Goal: Task Accomplishment & Management: Use online tool/utility

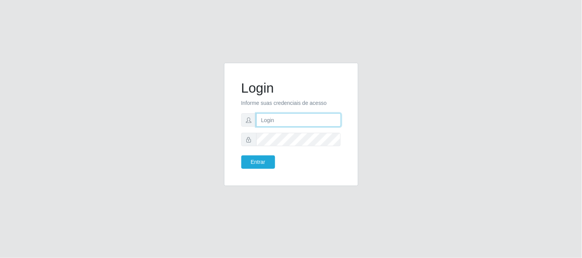
click at [314, 119] on input "text" at bounding box center [298, 119] width 85 height 13
type input "[EMAIL_ADDRESS][DOMAIN_NAME]"
click at [305, 146] on form "Login Informe suas credenciais de acesso [EMAIL_ADDRESS][DOMAIN_NAME] Entrar" at bounding box center [291, 124] width 100 height 89
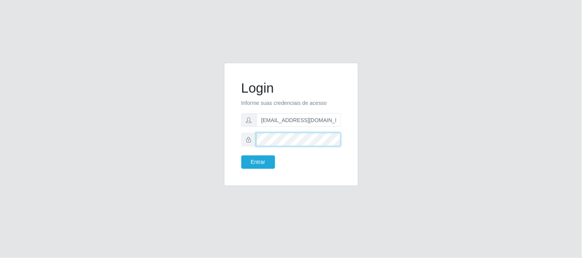
click at [241, 156] on button "Entrar" at bounding box center [258, 162] width 34 height 13
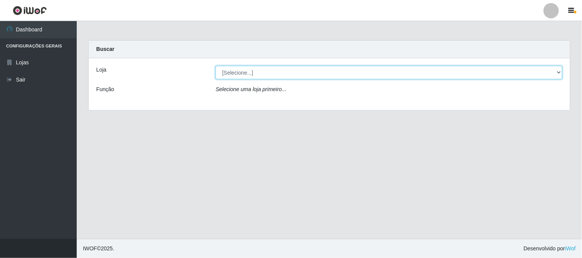
click at [560, 73] on select "[Selecione...] Queiroz Atacadão - [GEOGRAPHIC_DATA]" at bounding box center [388, 72] width 347 height 13
select select "464"
click at [215, 66] on select "[Selecione...] Queiroz Atacadão - [GEOGRAPHIC_DATA]" at bounding box center [388, 72] width 347 height 13
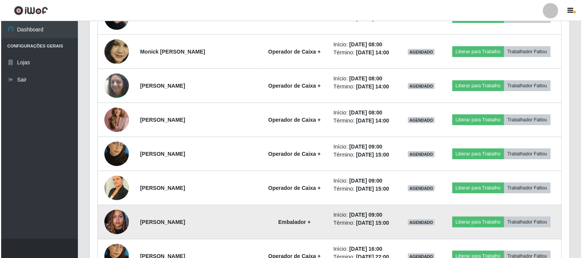
scroll to position [383, 0]
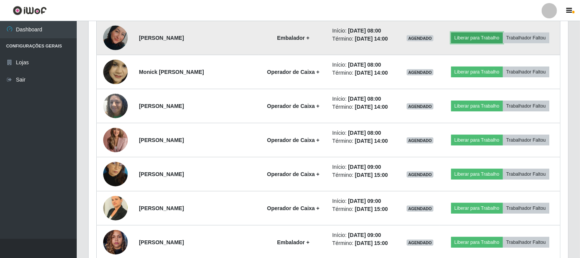
click at [468, 40] on button "Liberar para Trabalho" at bounding box center [477, 38] width 52 height 11
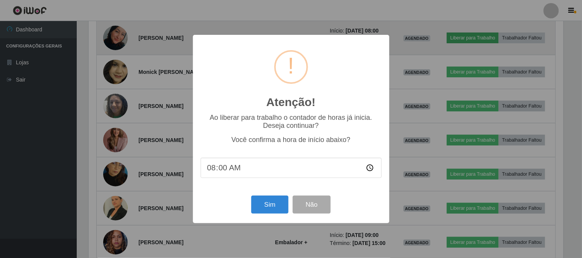
scroll to position [159, 474]
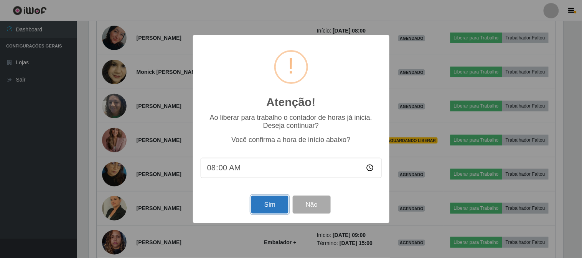
click at [278, 201] on button "Sim" at bounding box center [269, 205] width 37 height 18
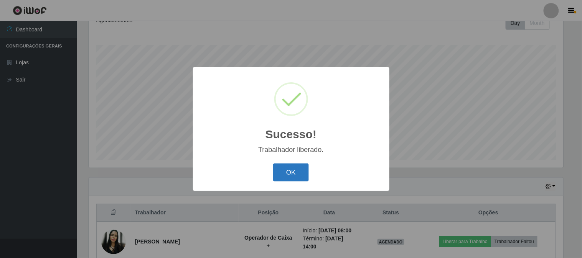
click at [300, 166] on button "OK" at bounding box center [291, 173] width 36 height 18
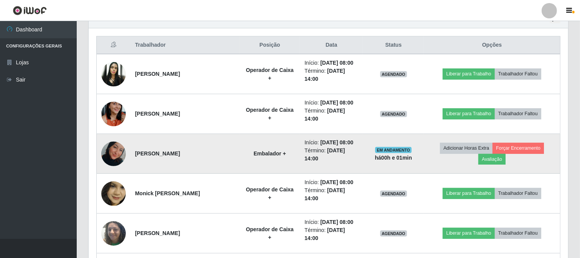
scroll to position [242, 0]
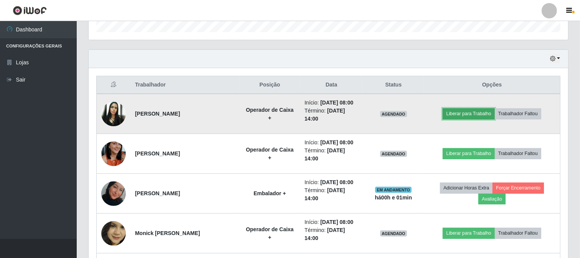
click at [465, 113] on button "Liberar para Trabalho" at bounding box center [468, 113] width 52 height 11
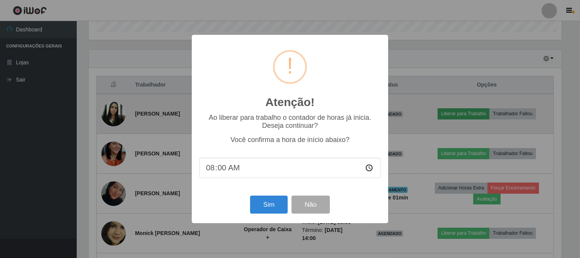
scroll to position [159, 474]
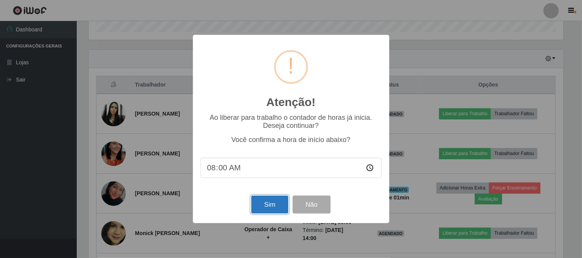
click at [274, 205] on button "Sim" at bounding box center [269, 205] width 37 height 18
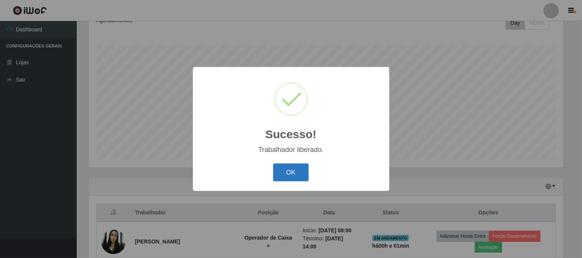
click at [288, 174] on button "OK" at bounding box center [291, 173] width 36 height 18
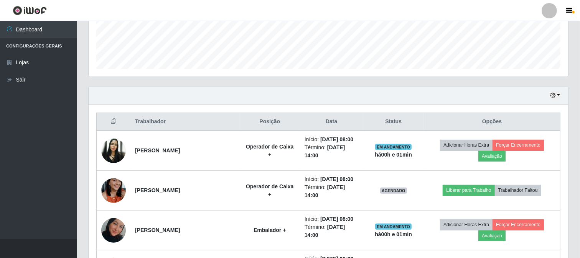
scroll to position [242, 0]
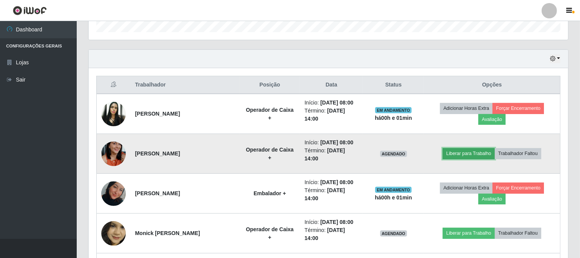
click at [477, 155] on button "Liberar para Trabalho" at bounding box center [468, 153] width 52 height 11
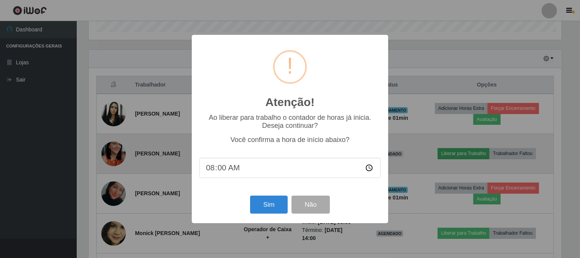
scroll to position [159, 474]
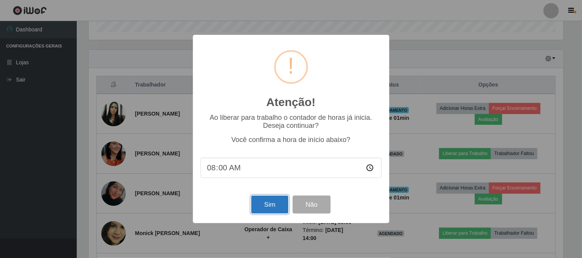
click at [279, 210] on button "Sim" at bounding box center [269, 205] width 37 height 18
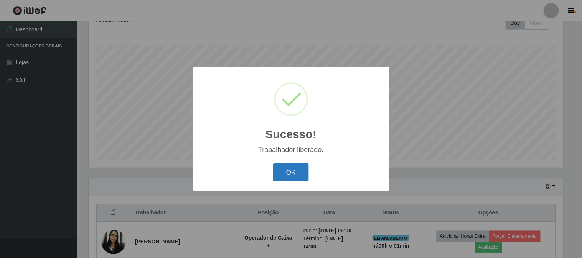
click at [302, 179] on button "OK" at bounding box center [291, 173] width 36 height 18
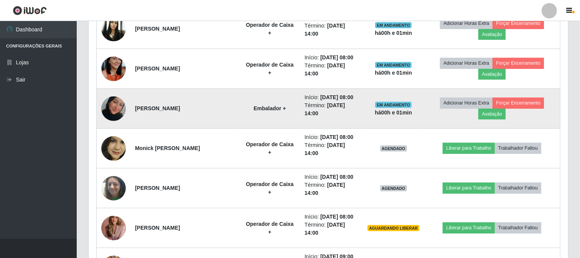
scroll to position [370, 0]
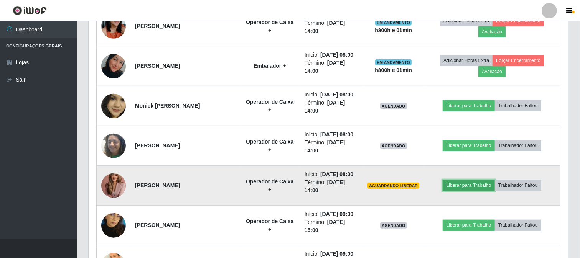
click at [462, 184] on button "Liberar para Trabalho" at bounding box center [468, 185] width 52 height 11
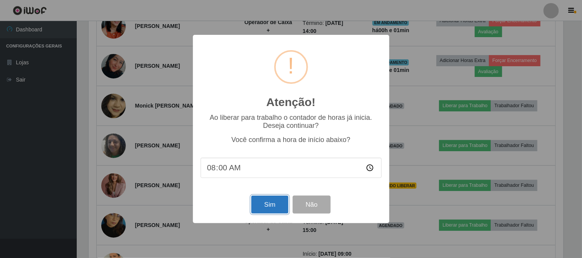
click at [274, 211] on button "Sim" at bounding box center [269, 205] width 37 height 18
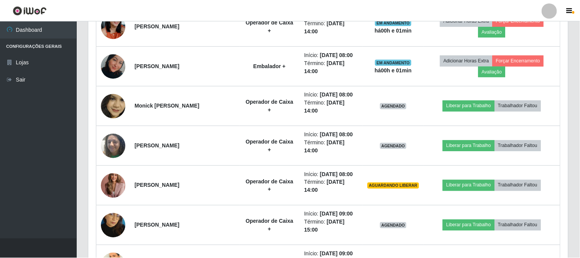
scroll to position [0, 0]
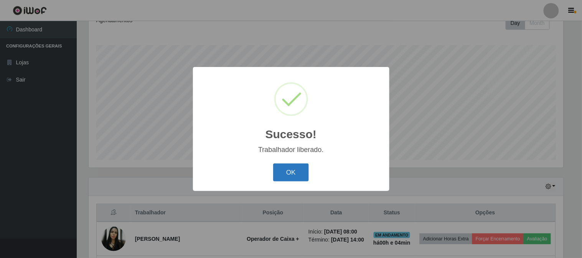
click at [290, 171] on button "OK" at bounding box center [291, 173] width 36 height 18
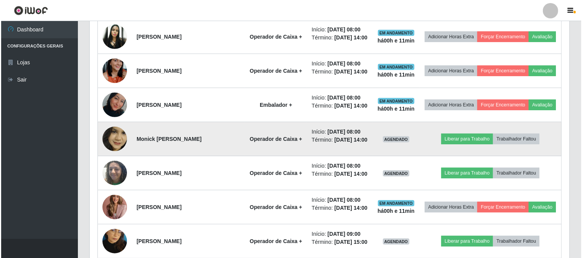
scroll to position [327, 0]
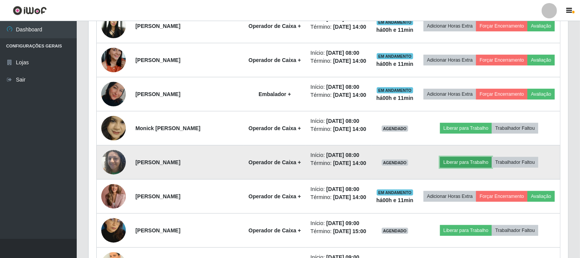
click at [461, 168] on button "Liberar para Trabalho" at bounding box center [466, 162] width 52 height 11
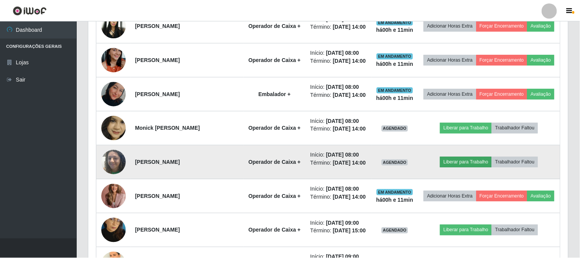
scroll to position [159, 474]
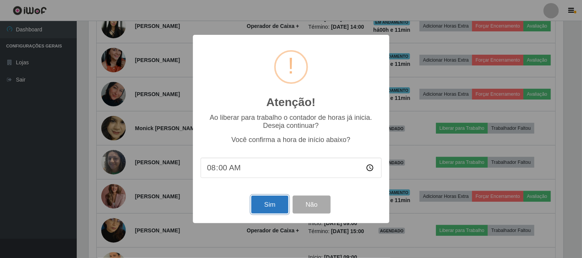
click at [268, 201] on button "Sim" at bounding box center [269, 205] width 37 height 18
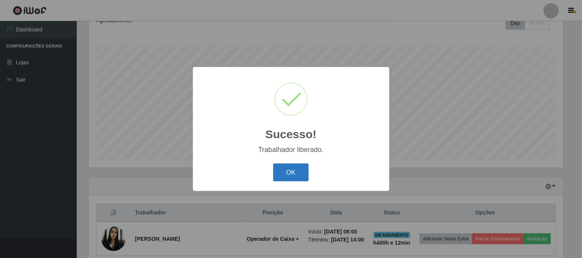
click at [293, 173] on button "OK" at bounding box center [291, 173] width 36 height 18
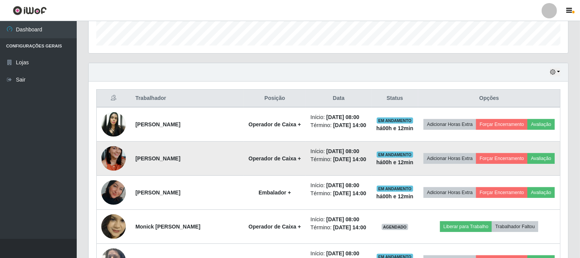
scroll to position [284, 0]
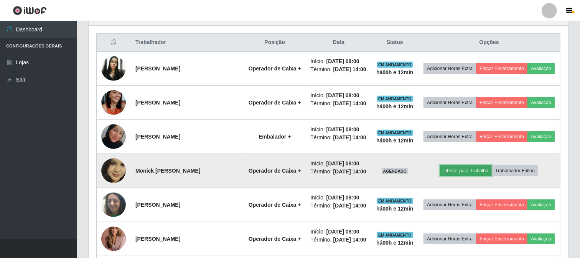
click at [470, 176] on button "Liberar para Trabalho" at bounding box center [466, 171] width 52 height 11
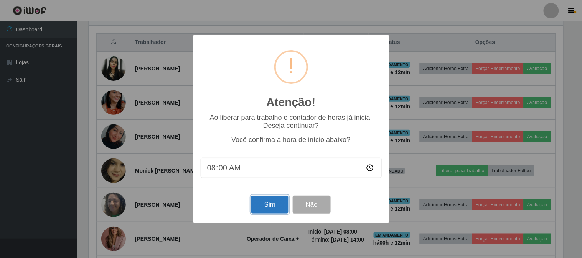
click at [273, 202] on button "Sim" at bounding box center [269, 205] width 37 height 18
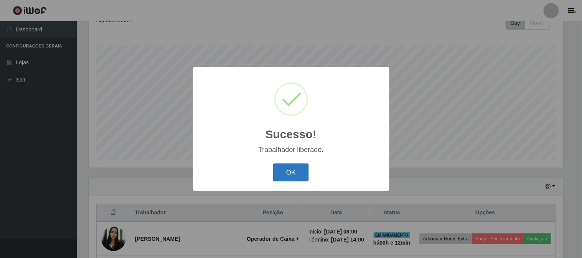
click at [289, 172] on button "OK" at bounding box center [291, 173] width 36 height 18
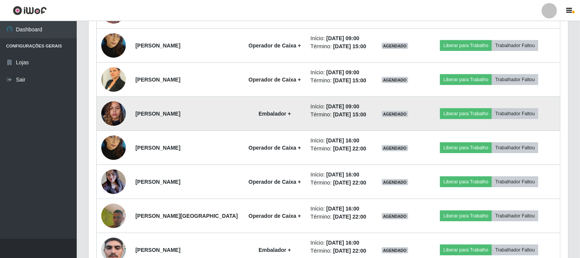
scroll to position [497, 0]
